Goal: Communication & Community: Answer question/provide support

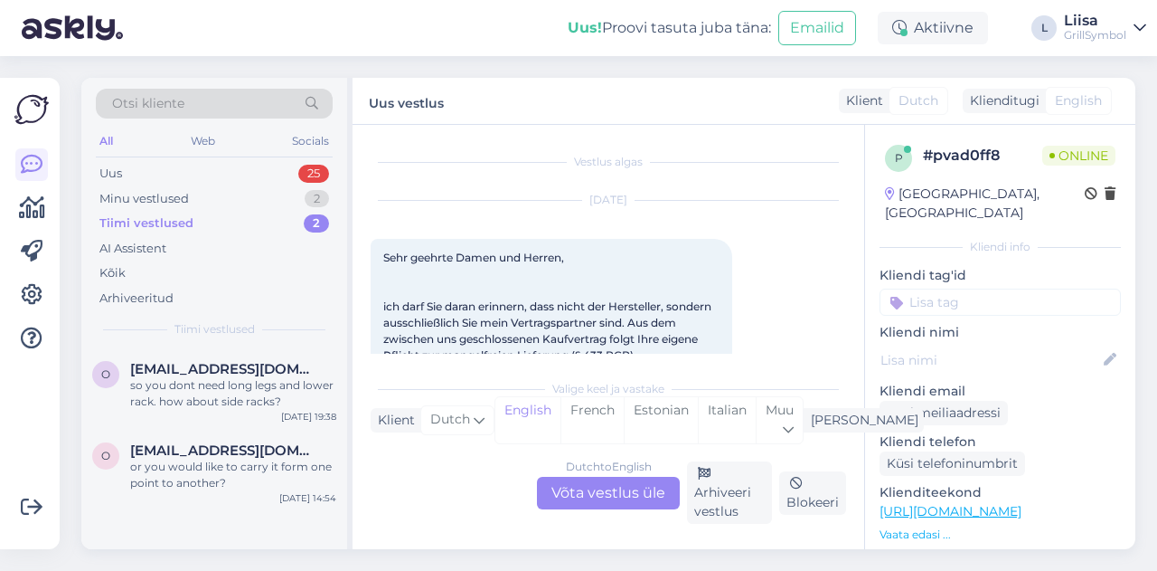
scroll to position [109, 0]
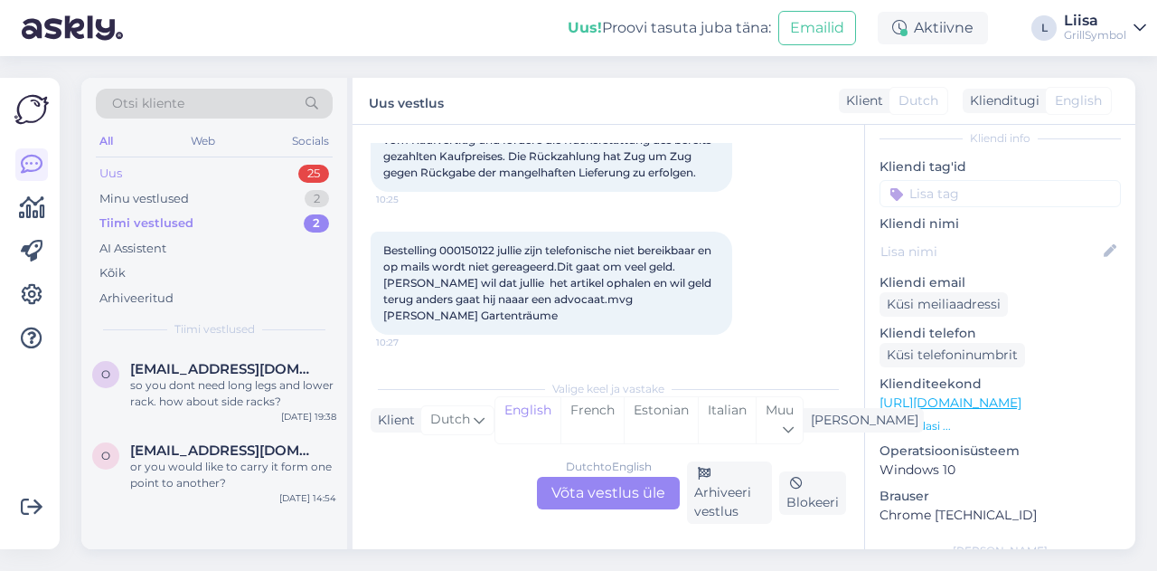
click at [156, 181] on div "Uus 25" at bounding box center [214, 173] width 237 height 25
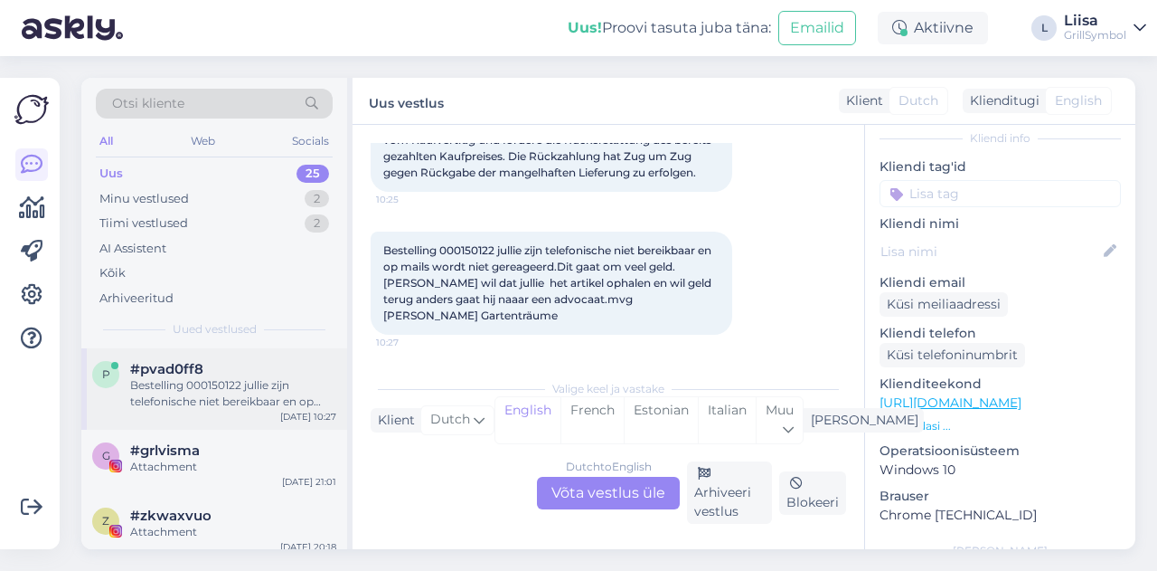
click at [194, 404] on div "Bestelling 000150122 jullie zijn telefonische niet bereikbaar en op mails wordt…" at bounding box center [233, 393] width 206 height 33
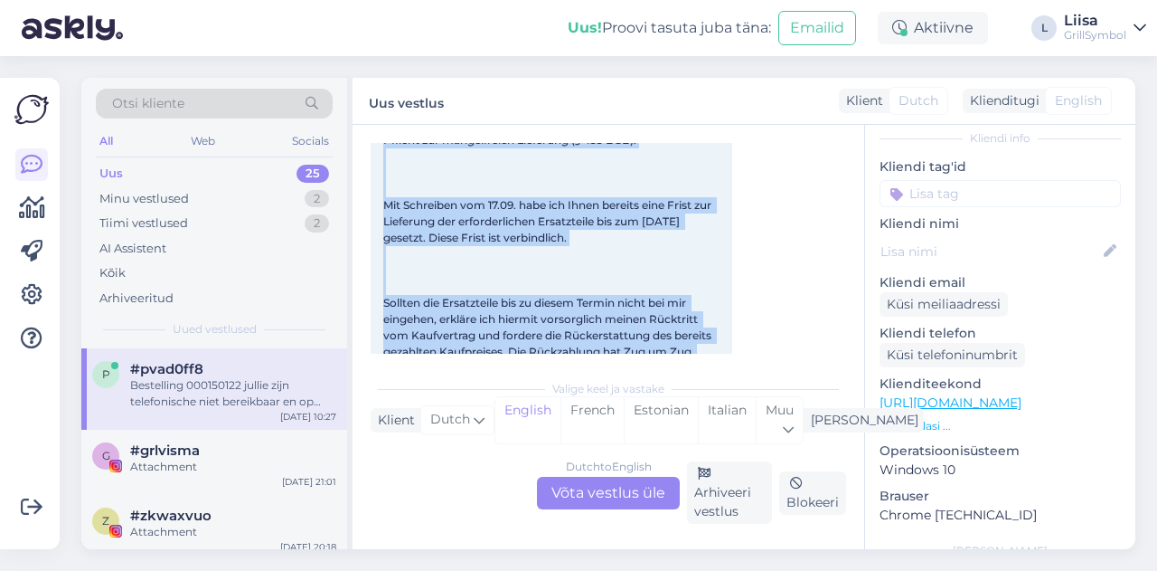
scroll to position [250, 0]
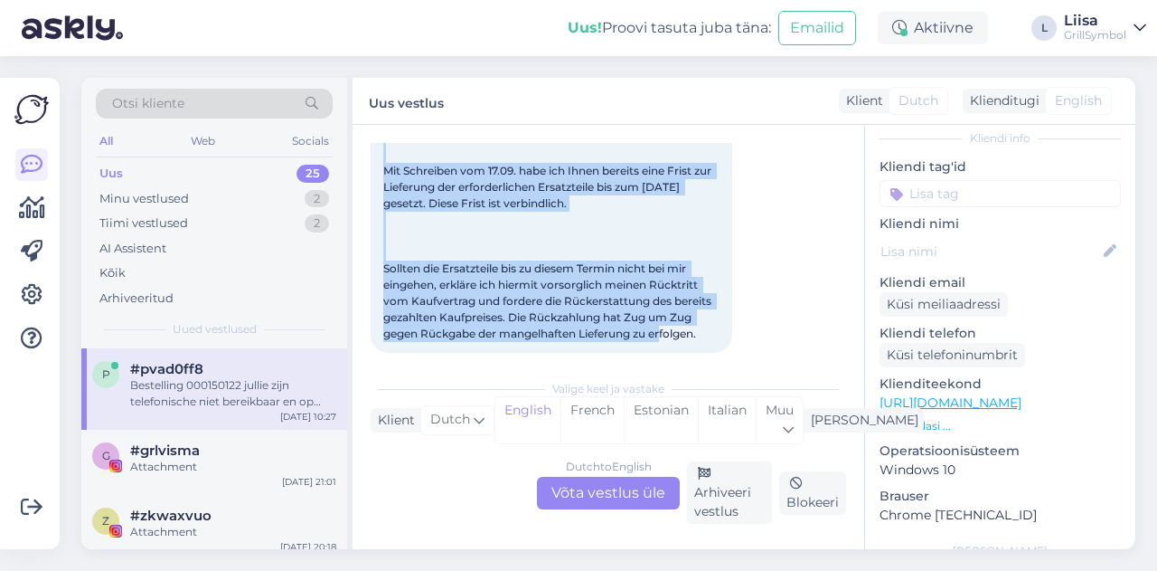
drag, startPoint x: 383, startPoint y: 256, endPoint x: 714, endPoint y: 327, distance: 338.6
click at [714, 327] on div "Sehr geehrte Damen und Herren, ich darf Sie daran erinnern, dass nicht der Hers…" at bounding box center [552, 171] width 362 height 364
copy span "Sehr geehrte Damen und Herren, ich darf Sie daran erinnern, dass nicht der Hers…"
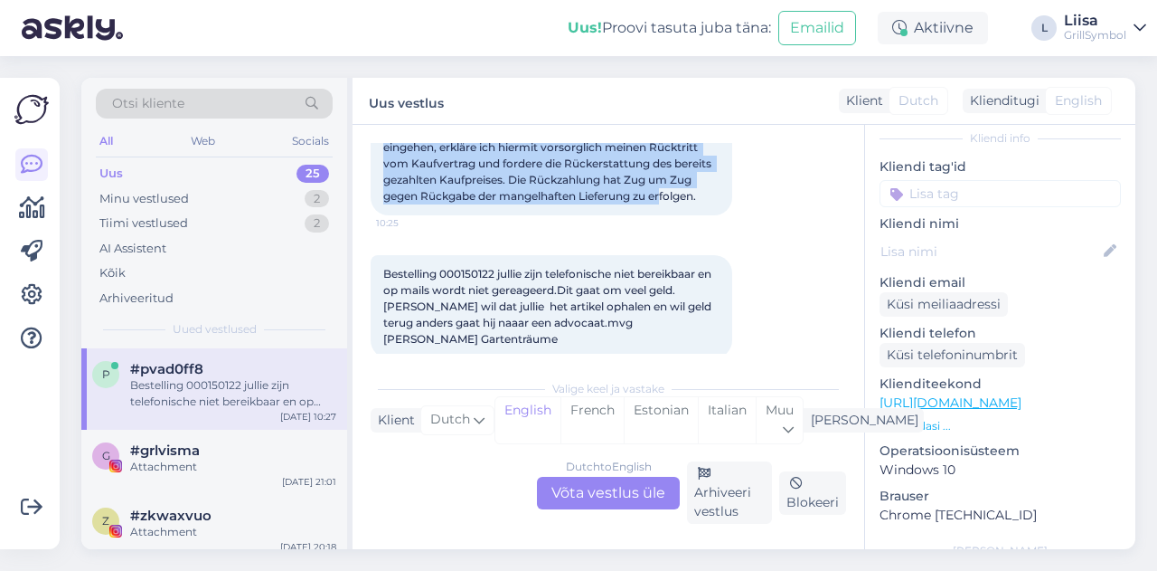
scroll to position [411, 0]
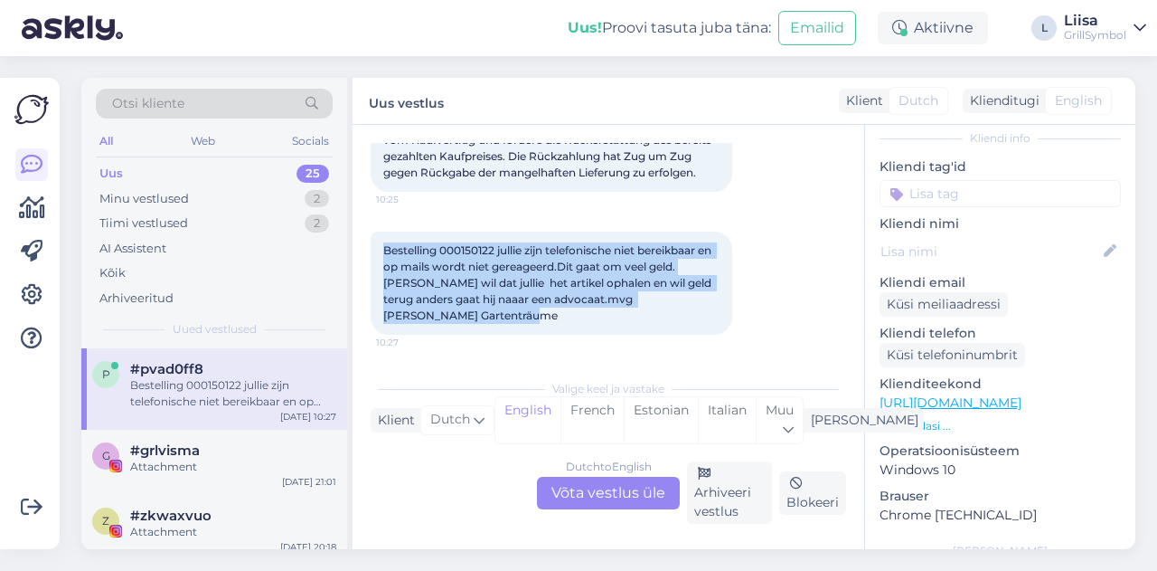
drag, startPoint x: 382, startPoint y: 241, endPoint x: 573, endPoint y: 309, distance: 203.3
click at [573, 309] on div "Bestelling 000150122 jullie zijn telefonische niet bereikbaar en op mails wordt…" at bounding box center [552, 282] width 362 height 103
copy span "Bestelling 000150122 jullie zijn telefonische niet bereikbaar en op mails wordt…"
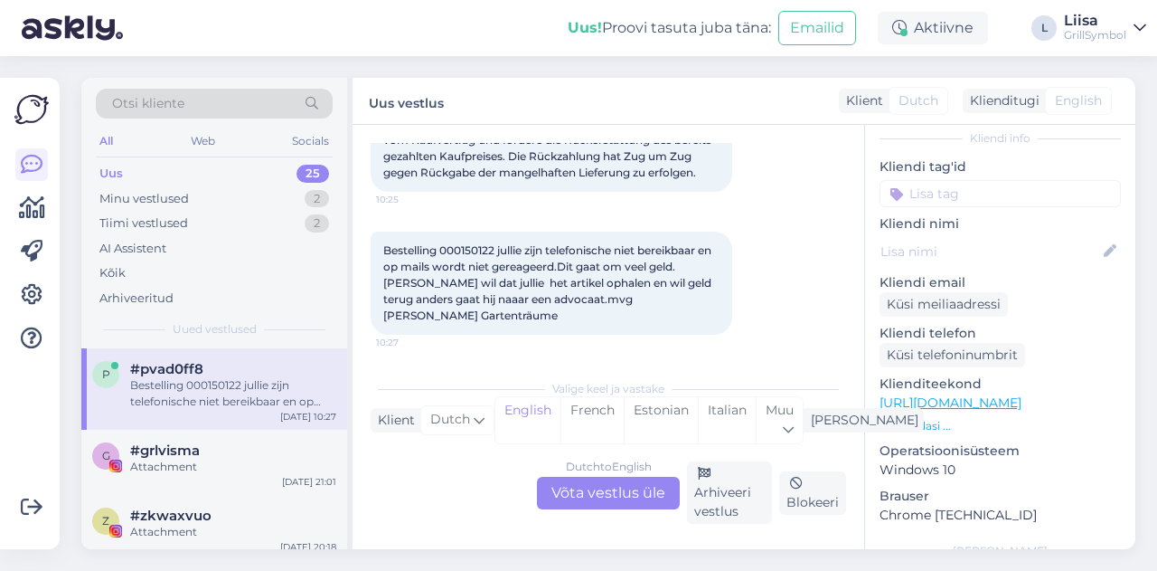
click at [582, 504] on div "Dutch to English Võta vestlus üle" at bounding box center [608, 493] width 143 height 33
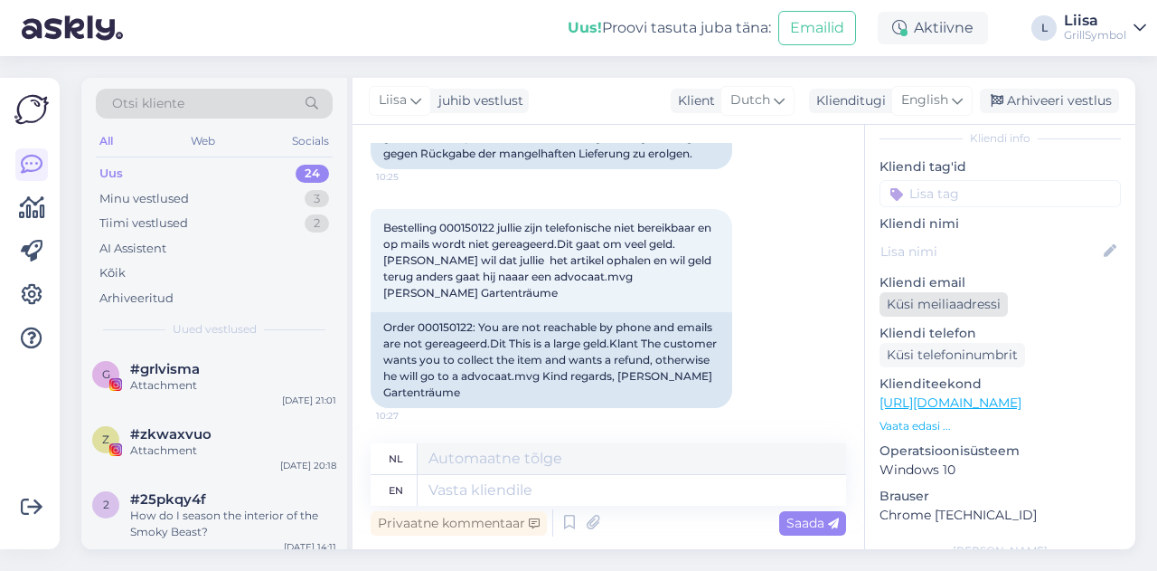
scroll to position [0, 0]
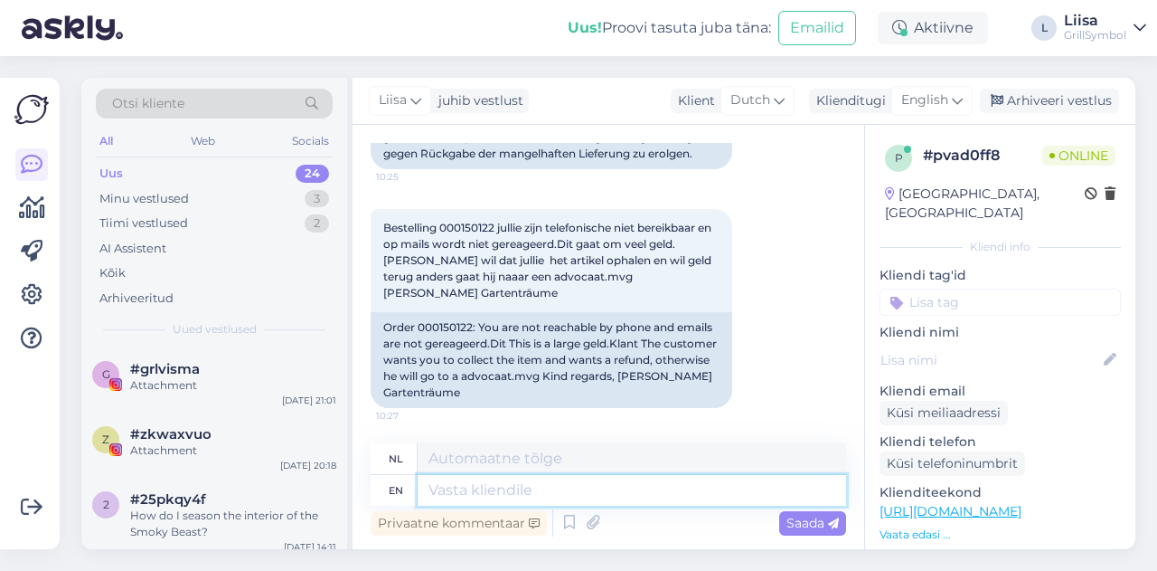
click at [471, 482] on textarea at bounding box center [632, 490] width 429 height 31
type textarea "Hi!"
type textarea "Hoi!"
type textarea "Hi! I"
type textarea "Hoi! Ik"
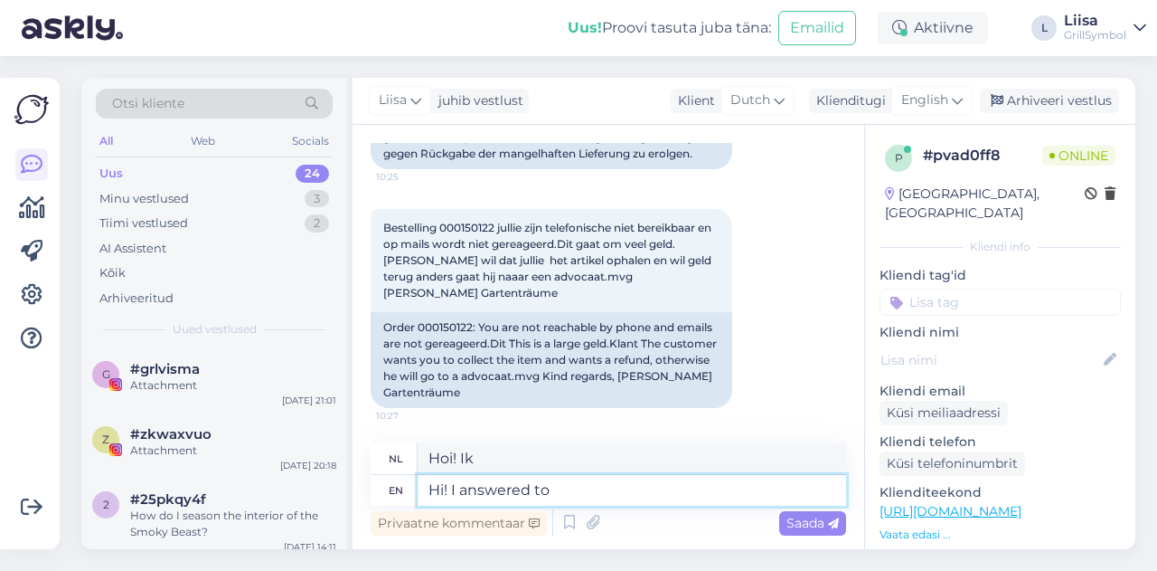
type textarea "Hi! I answered to"
type textarea "Hoi! Ik heb geantwoord op"
type textarea "Hi! I answered to Whatsapp an"
type textarea "Hallo! Ik heb op Whatsapp geantwoord"
type textarea "Hi! I answered to Whatsapp and"
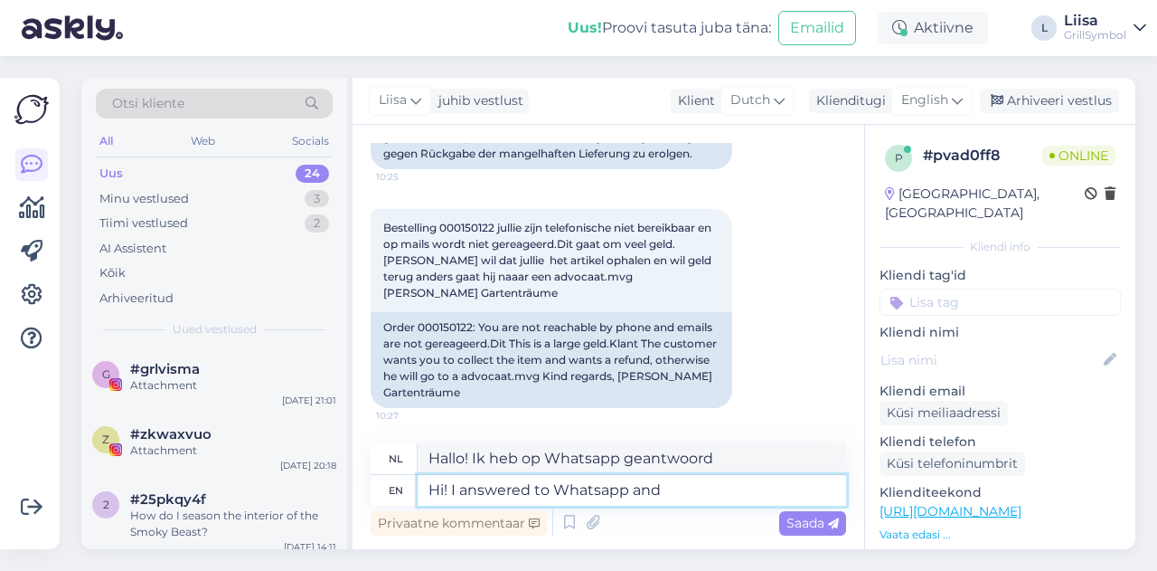
type textarea "Hallo! Ik heb op Whatsapp geantwoord en"
type textarea "Hi! I answered to [PERSON_NAME] and am t"
type textarea "Hallo! Ik heb op Whatsapp geantwoord en ben"
type textarea "Hi! I answered to [PERSON_NAME] and am calling y"
type textarea "Hallo! Ik heb op Whatsapp gereageerd en bel"
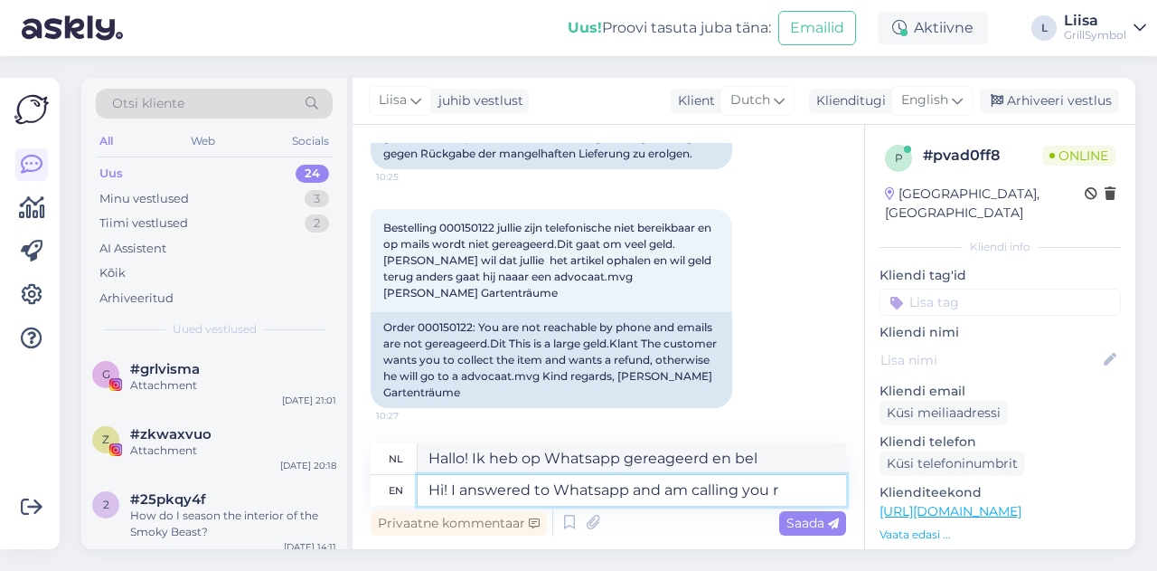
type textarea "Hi! I answered to Whatsapp and am calling you ri"
type textarea "Hallo! Ik heb op Whatsapp gereageerd en bel je."
type textarea "Hi! I answered to Whatsapp and am calling you rig"
type textarea "Hallo! Ik heb op Whatsapp gereageerd en bel je nu."
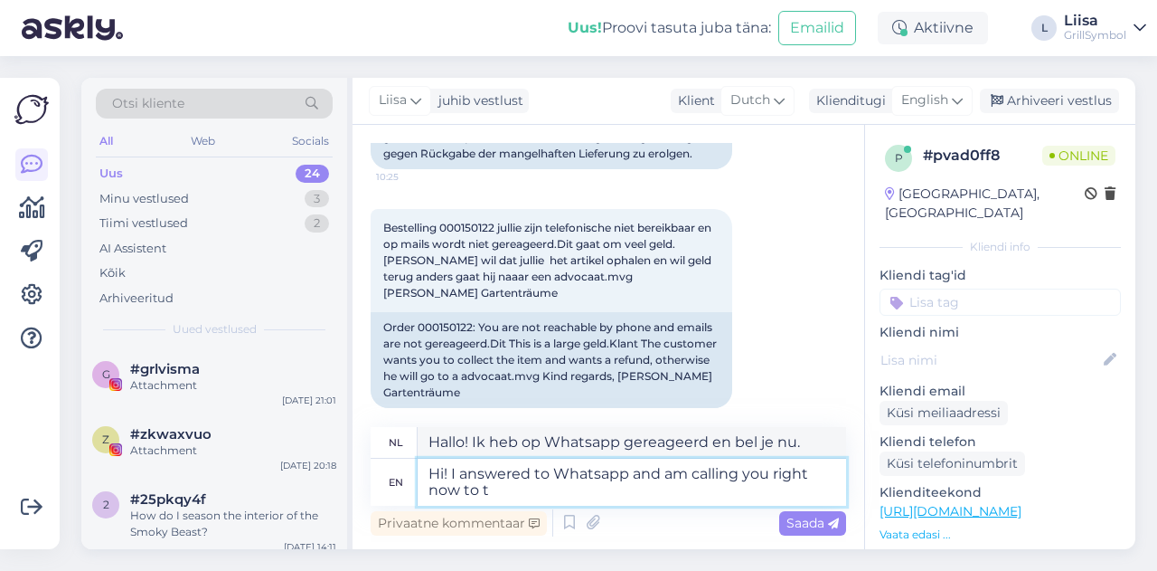
type textarea "Hi! I answered to Whatsapp and am calling you right now to th"
type textarea "Hallo! Ik heb op Whatsapp gereageerd en bel je nu om"
type textarea "Hi! I answered to Whatsapp and am calling you right now to the n"
type textarea "Hallo! Ik heb op Whatsapp gereageerd en bel je nu naar de"
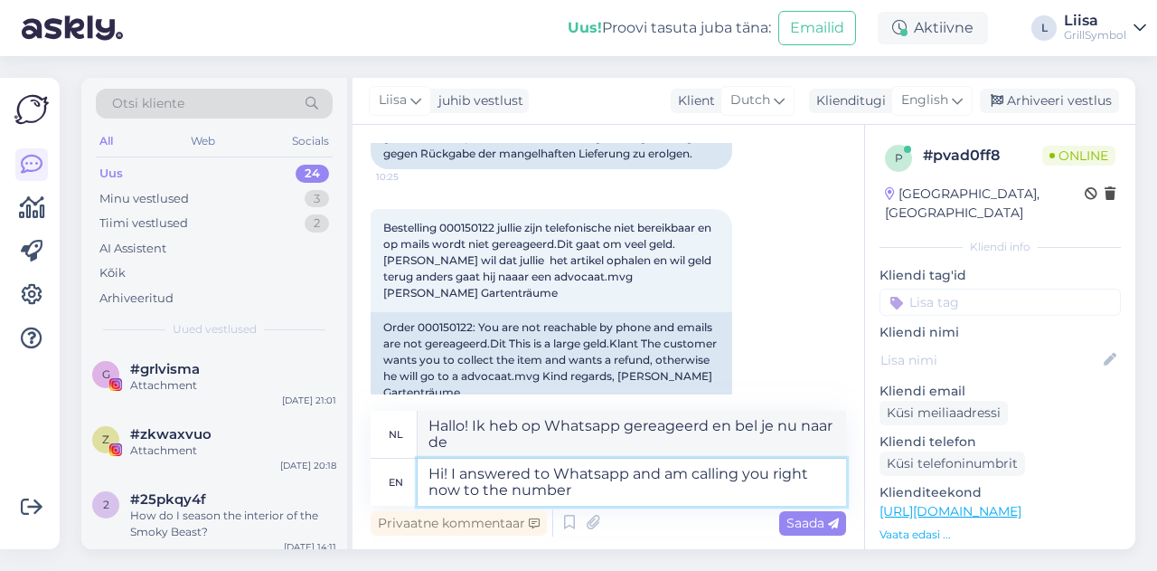
type textarea "Hi! I answered to Whatsapp and am calling you right now to the number o"
type textarea "Hallo! Ik heb op Whatsapp gereageerd en bel je nu op het nummer"
type textarea "Hi! I answered to Whatsapp and am calling you right now to the number on wh"
type textarea "Hallo! Ik heb op Whatsapp gereageerd en bel je nu op het nummer op"
type textarea "Hi! I answered to Whatsapp and am calling you right now to the number on whatsap"
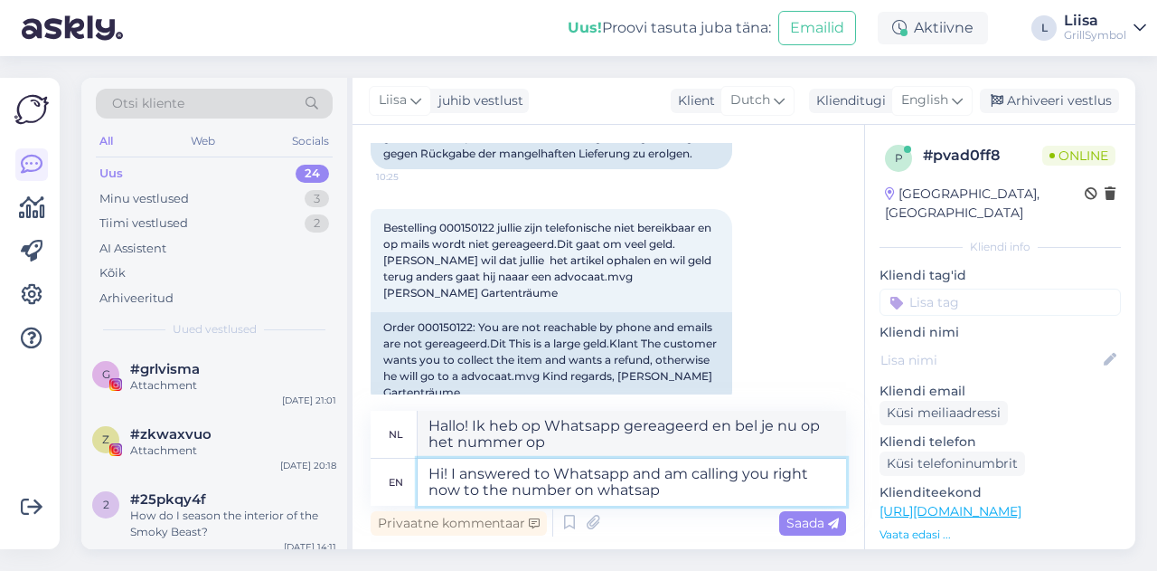
type textarea "Hallo! Ik heb op Whatsapp gereageerd en bel je nu naar het nummer op WhatsApp."
type textarea "Hi! I answered to Whatsapp and am calling you right now to the number on whatsa…"
type textarea "Hoi! Ik heb WhatsApp beantwoord en bel je nu naar het nummer op WhatsApp :)"
type textarea "Hi! I answered to Whatsapp and am calling you right now to the number on whatsa…"
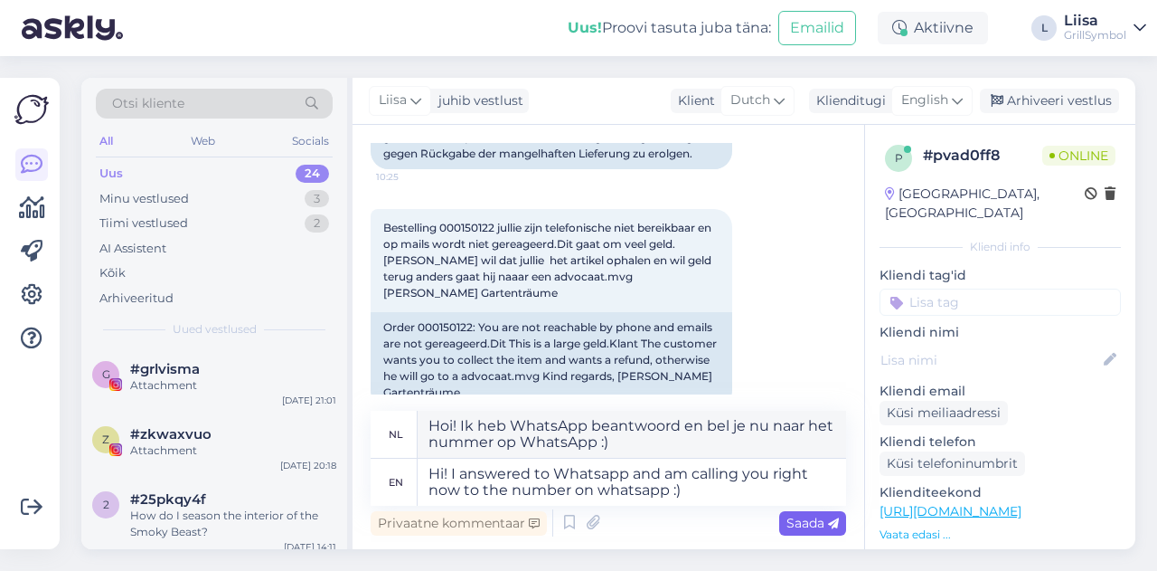
click at [802, 529] on span "Saada" at bounding box center [813, 523] width 52 height 16
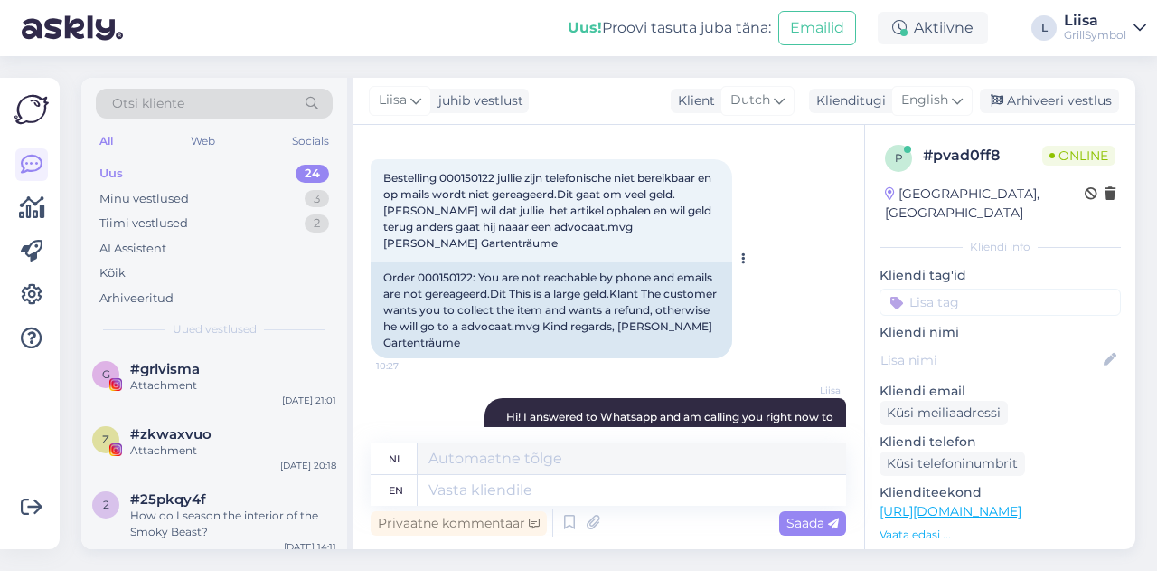
scroll to position [750, 0]
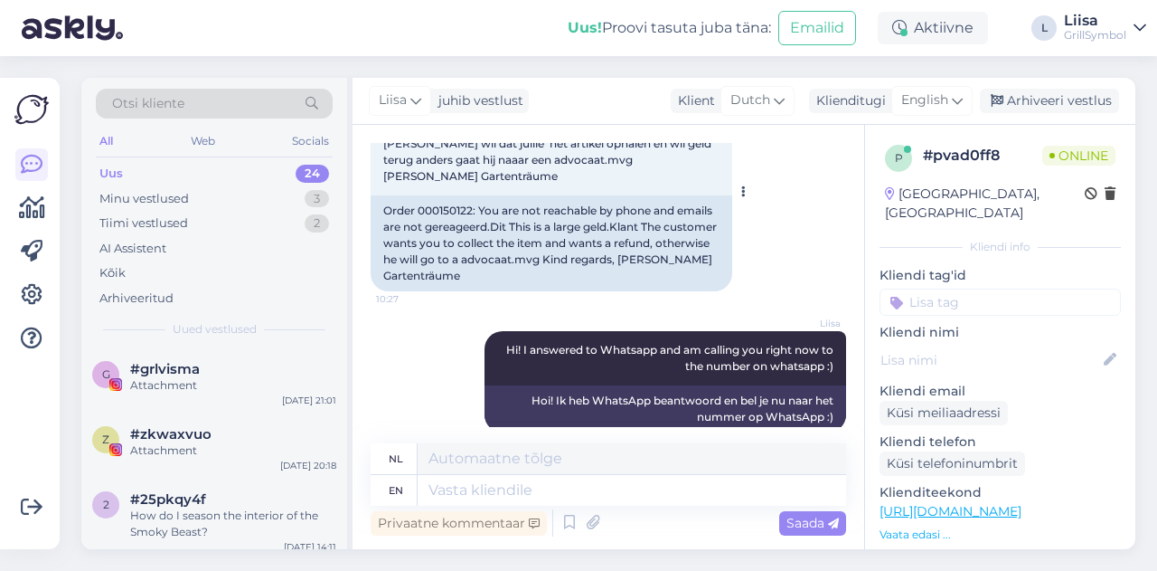
scroll to position [931, 0]
